Goal: Check status: Check status

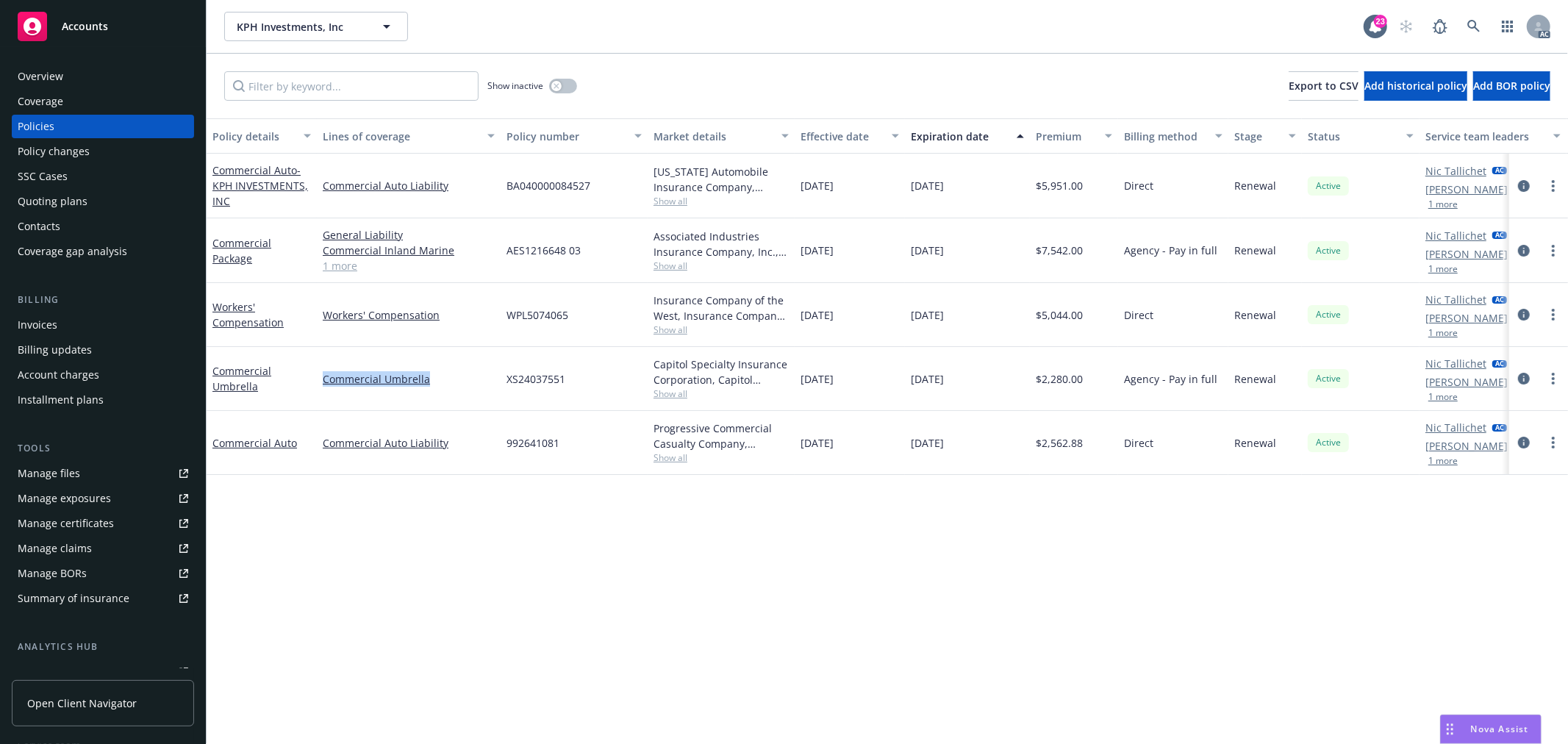
drag, startPoint x: 438, startPoint y: 377, endPoint x: 320, endPoint y: 375, distance: 118.0
click at [320, 375] on div "Commercial Umbrella" at bounding box center [409, 379] width 183 height 64
copy link "Commercial Umbrella"
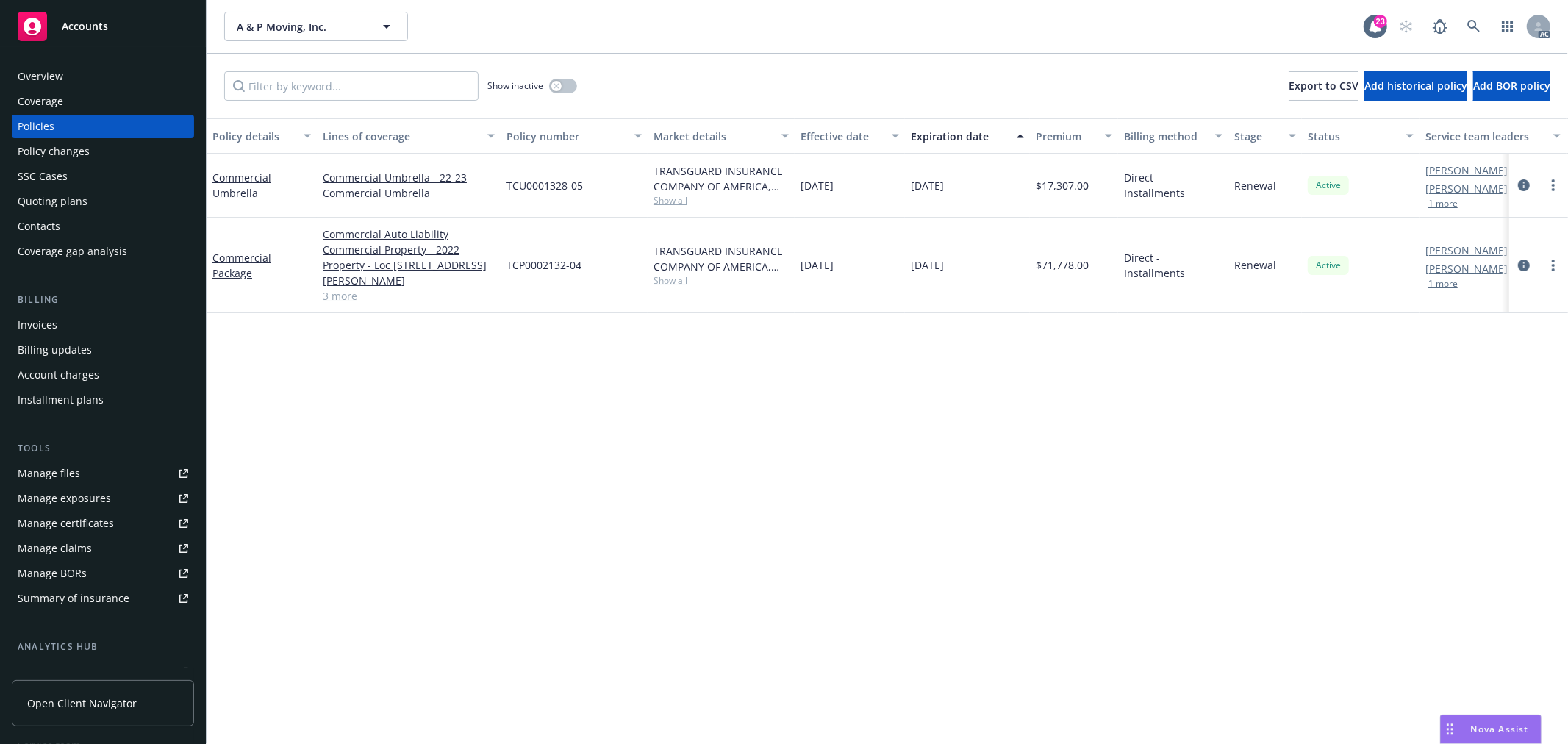
click at [341, 288] on link "3 more" at bounding box center [408, 296] width 172 height 16
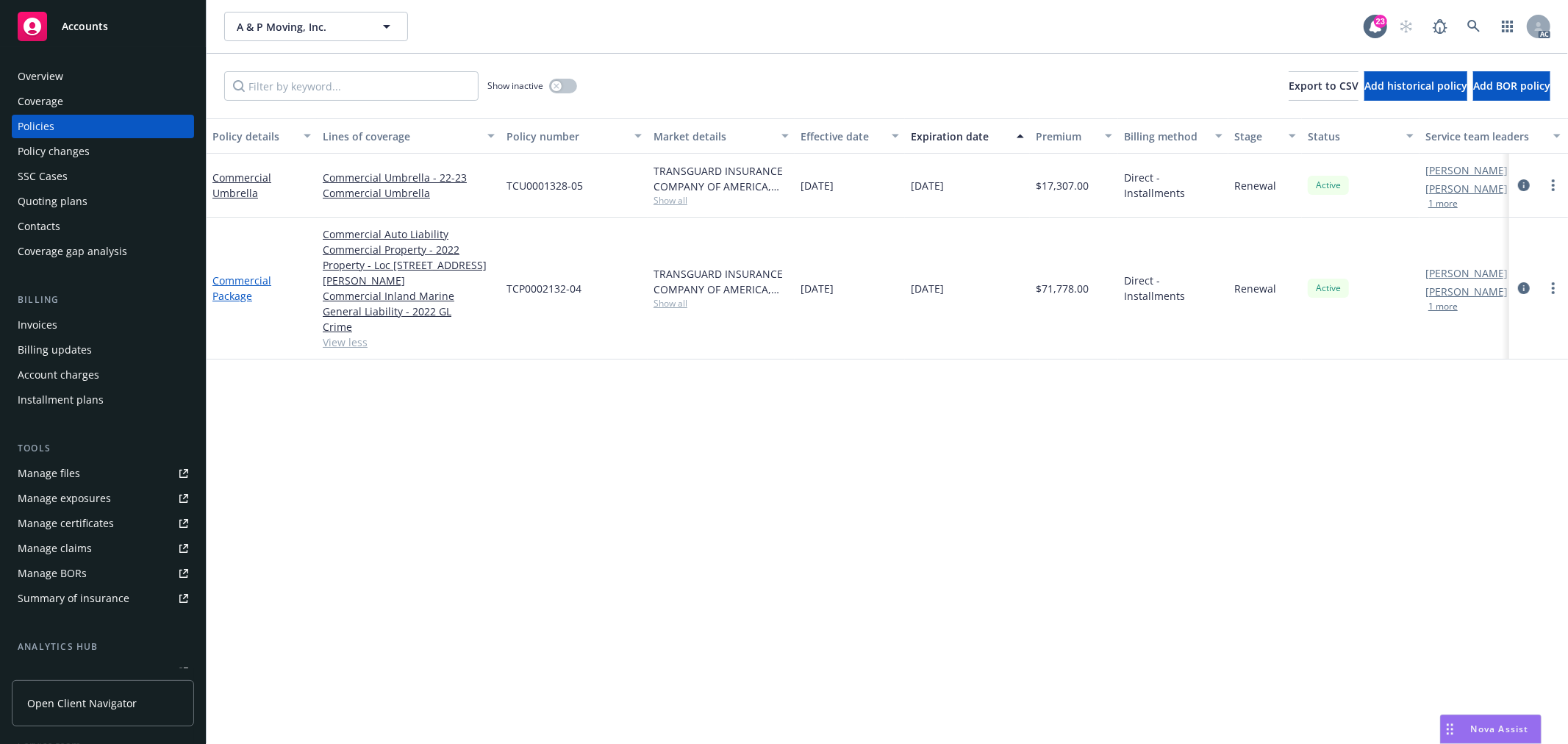
click at [232, 274] on link "Commercial Package" at bounding box center [242, 288] width 59 height 30
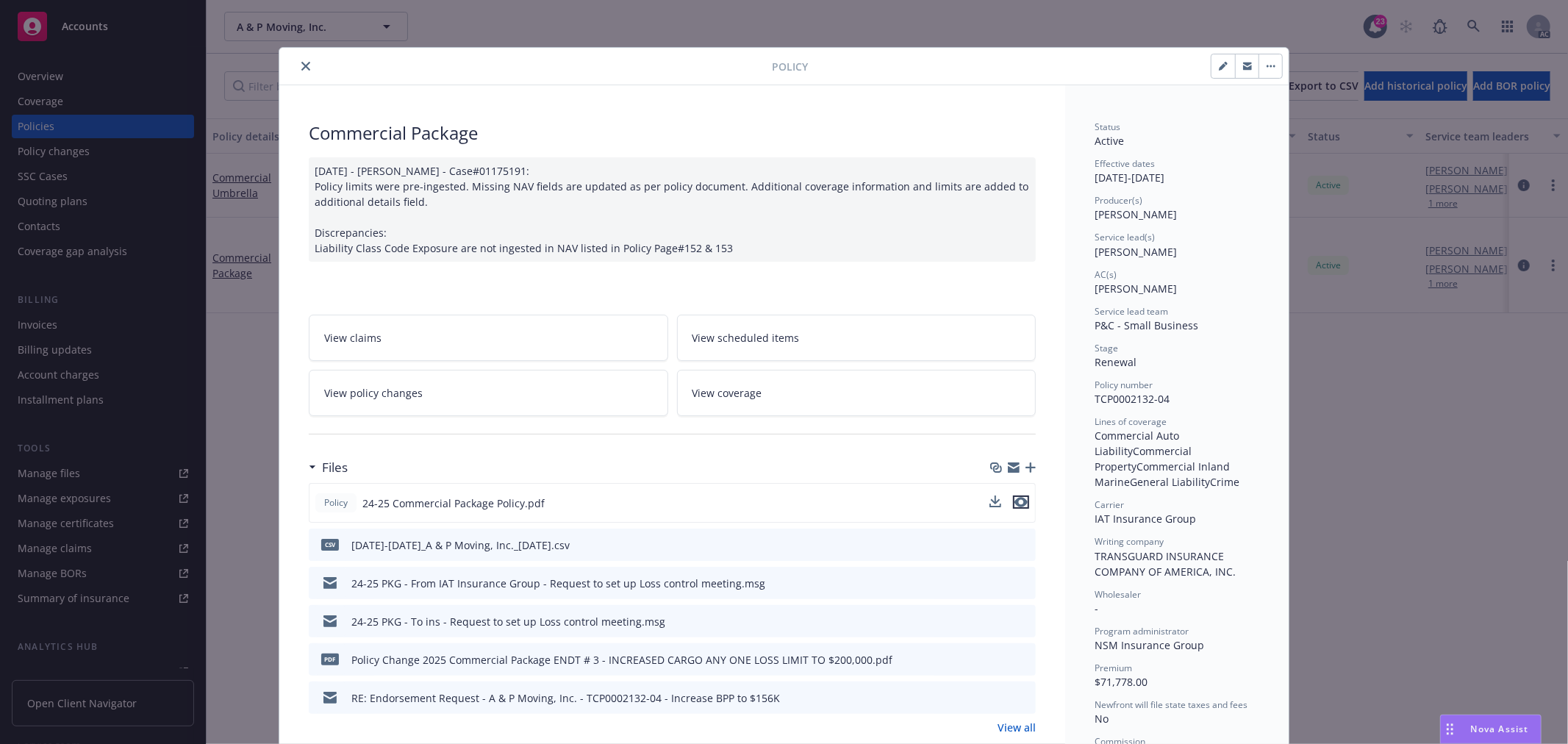
click at [1018, 501] on icon "preview file" at bounding box center [1021, 501] width 13 height 10
